Goal: Check status

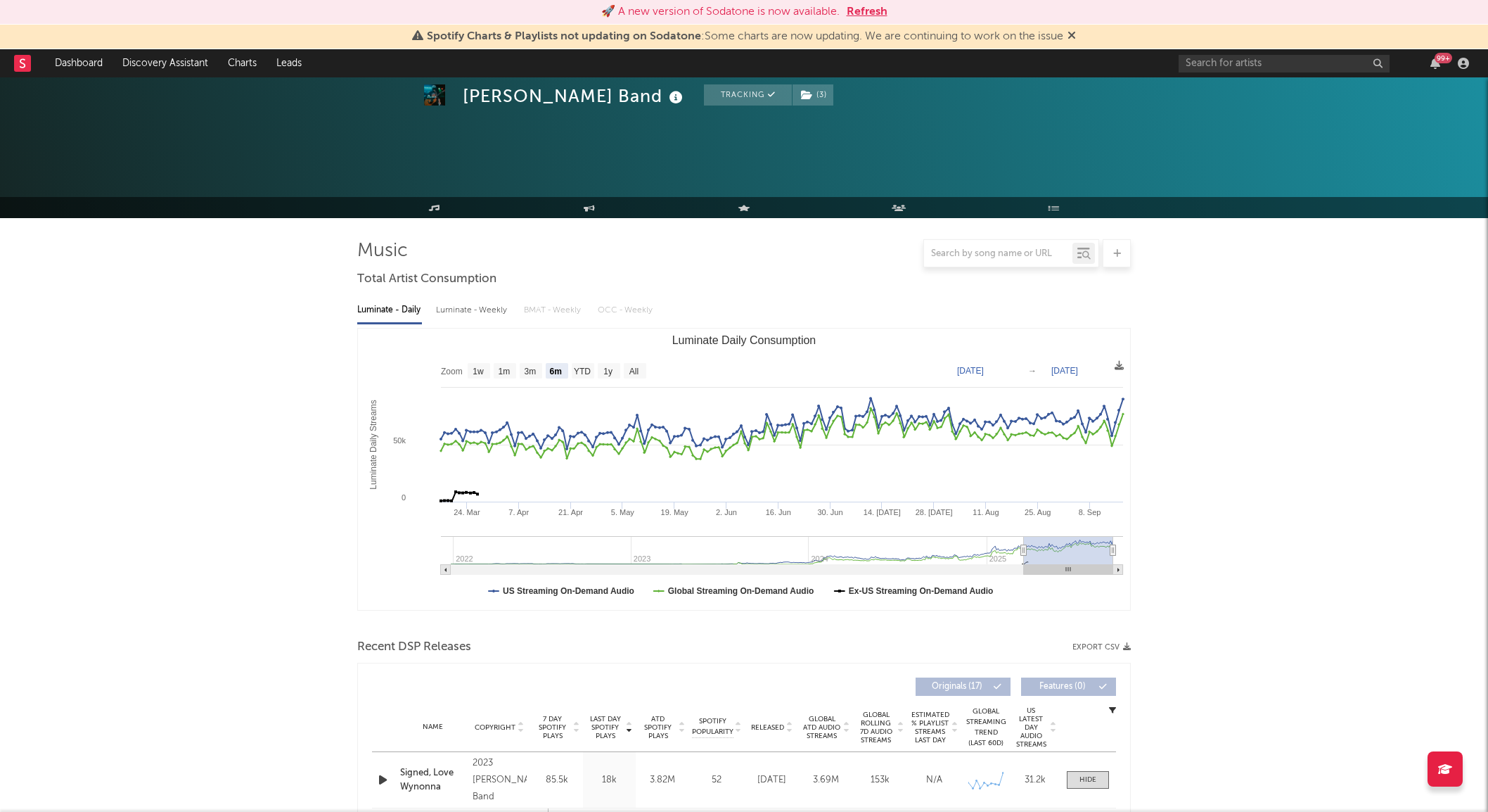
select select "6m"
select select "3m"
select select "1w"
select select "1m"
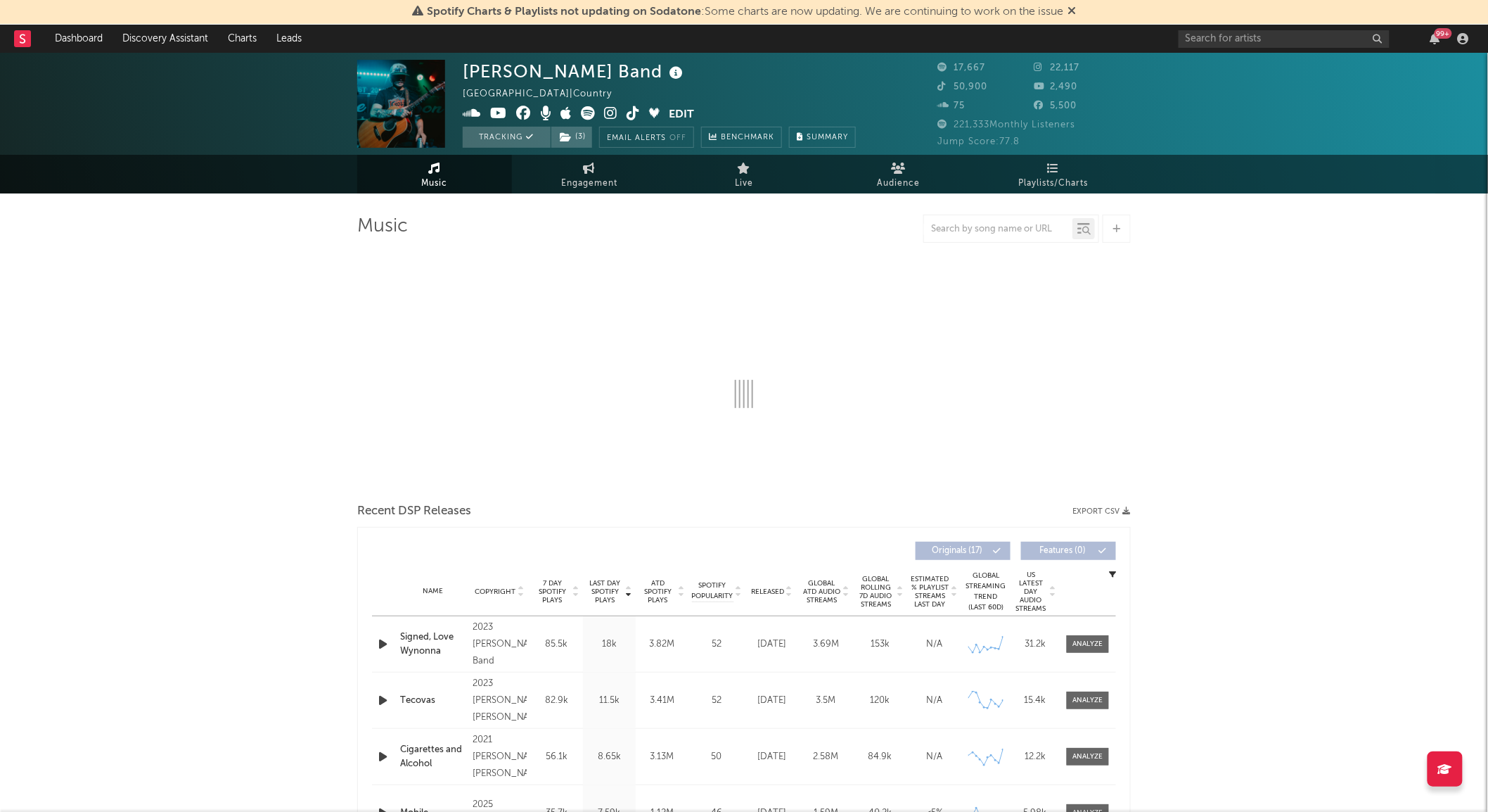
select select "6m"
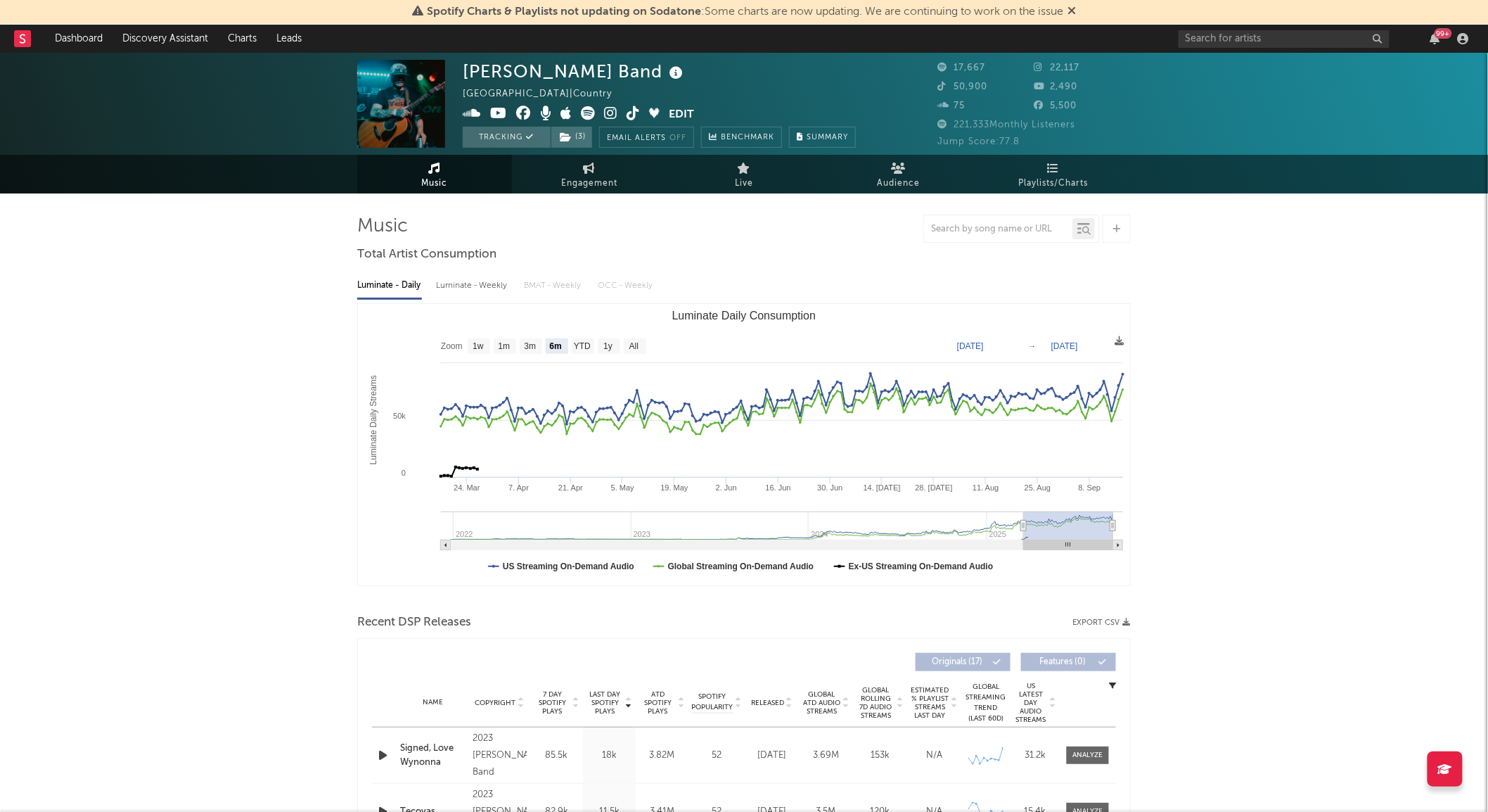
click at [820, 288] on div "Luminate - Daily Luminate - Weekly BMAT - Weekly OCC - Weekly" at bounding box center [744, 286] width 773 height 24
